Goal: Information Seeking & Learning: Stay updated

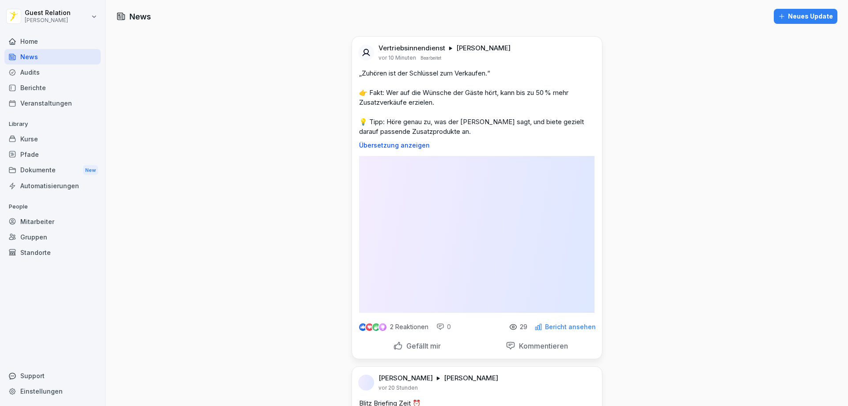
click at [793, 15] on div "Neues Update" at bounding box center [805, 16] width 55 height 10
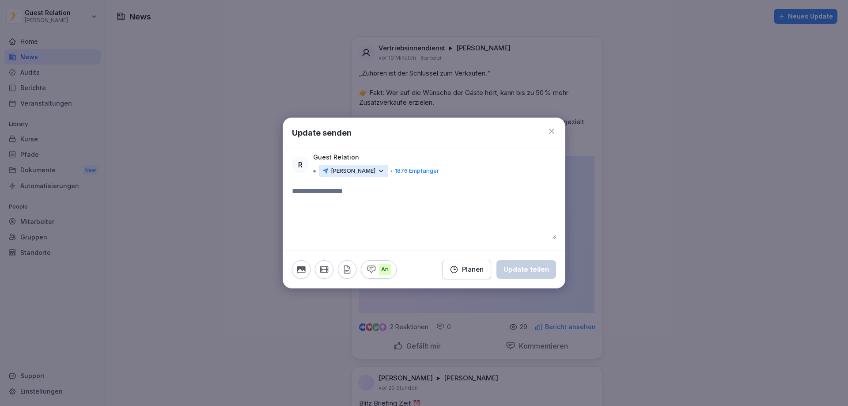
click at [552, 131] on icon at bounding box center [551, 131] width 5 height 5
